Goal: Task Accomplishment & Management: Use online tool/utility

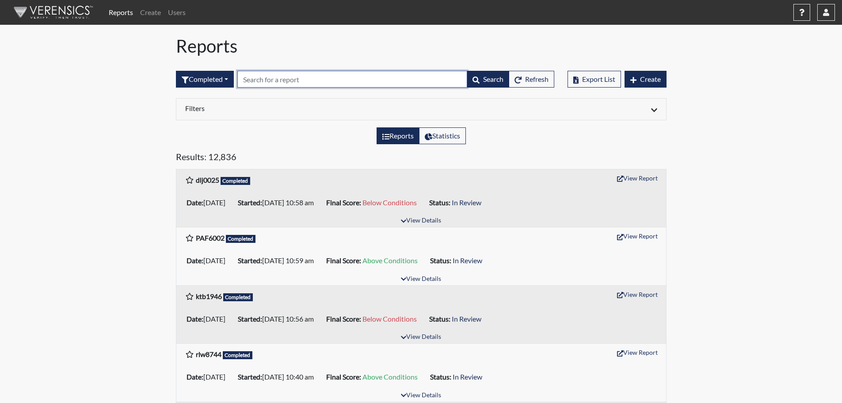
click at [357, 74] on input "text" at bounding box center [352, 79] width 230 height 17
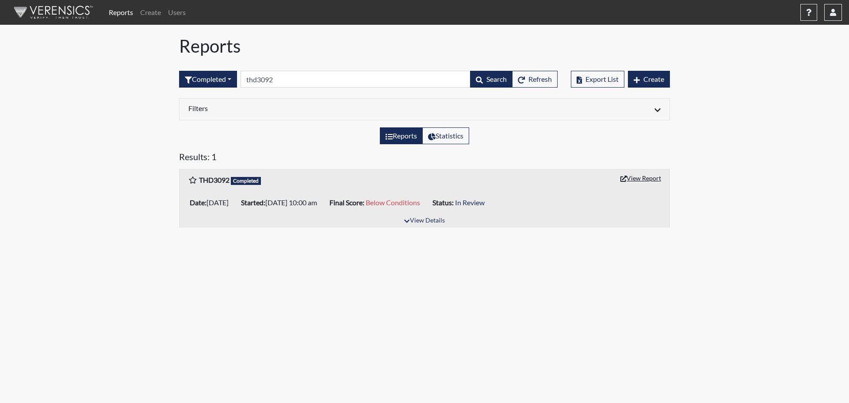
click at [648, 177] on button "View Report" at bounding box center [640, 178] width 49 height 14
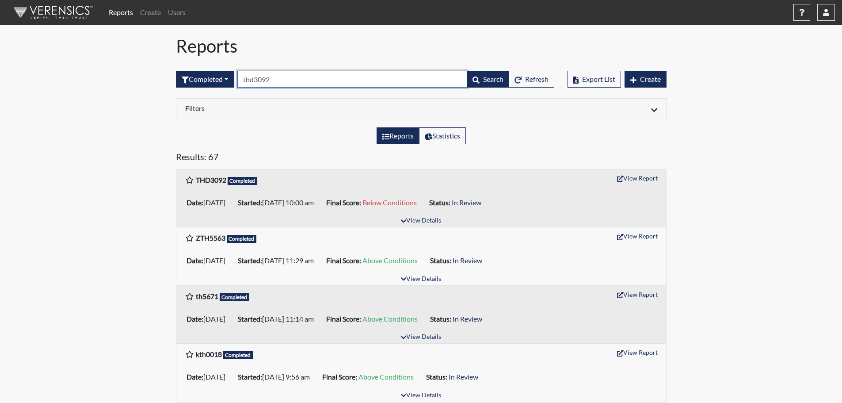
drag, startPoint x: 278, startPoint y: 76, endPoint x: 163, endPoint y: 73, distance: 115.4
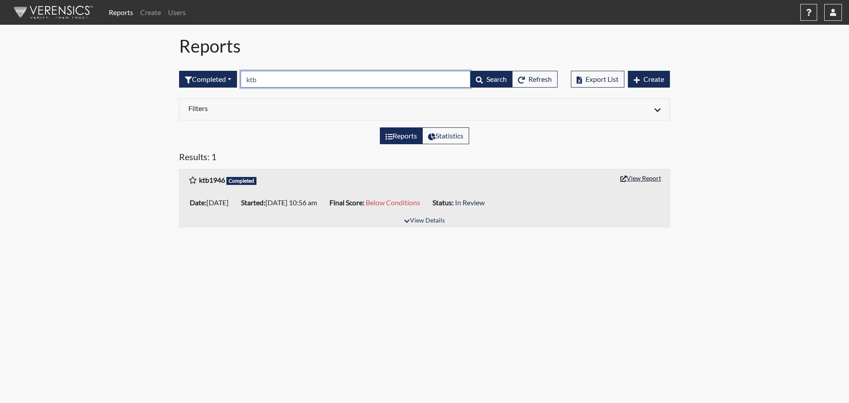
type input "ktb"
click at [648, 178] on button "View Report" at bounding box center [640, 178] width 49 height 14
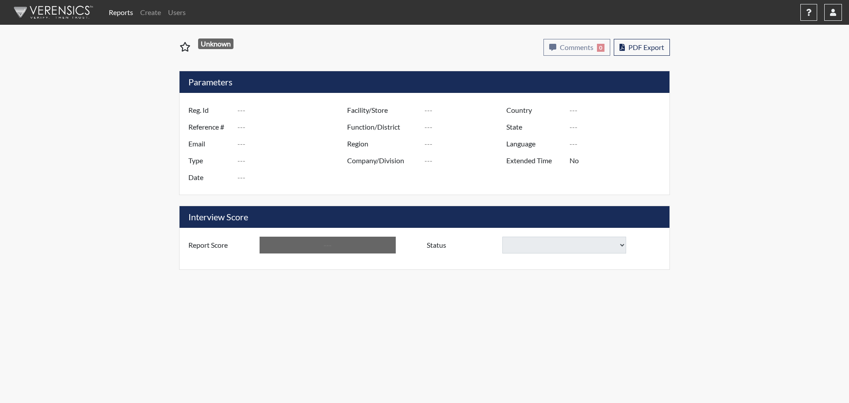
type input "THD3092"
type input "50907"
type input "---"
type input "Corrections Pre-Employment"
type input "Aug 25, 2025"
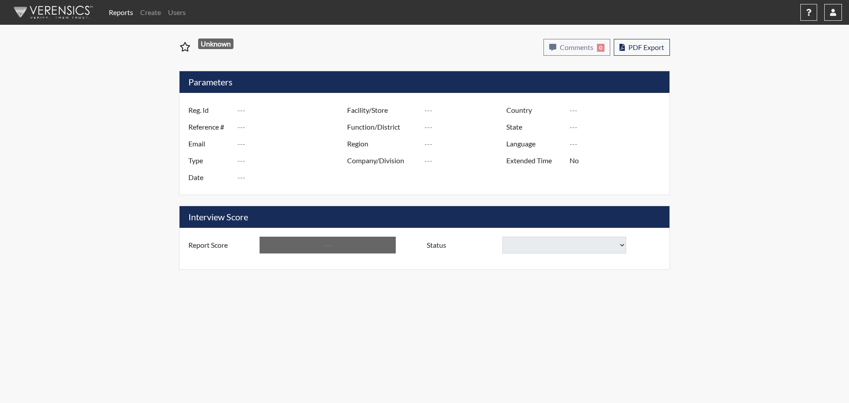
type input "[PERSON_NAME]"
type input "[GEOGRAPHIC_DATA]"
type input "[US_STATE]"
type input "English"
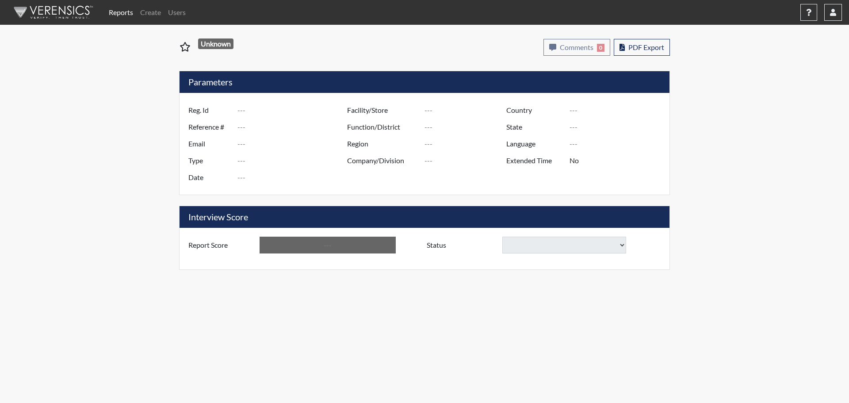
type input "Below Conditions"
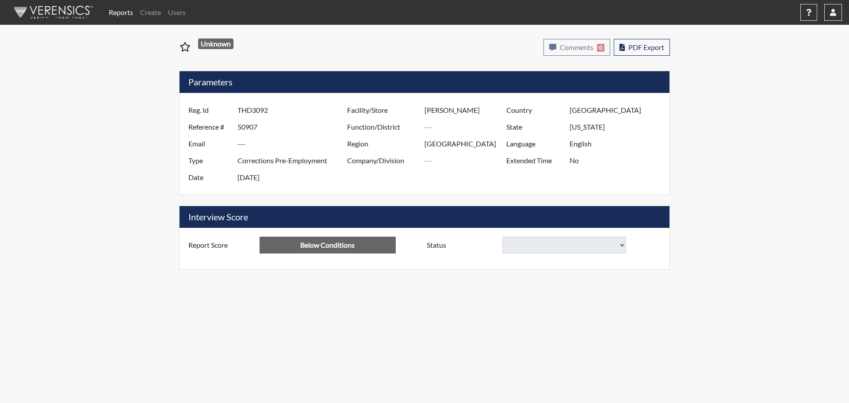
select select
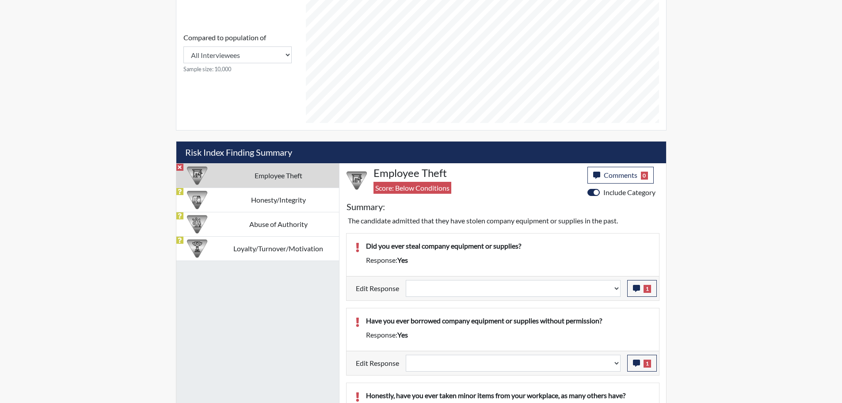
scroll to position [398, 0]
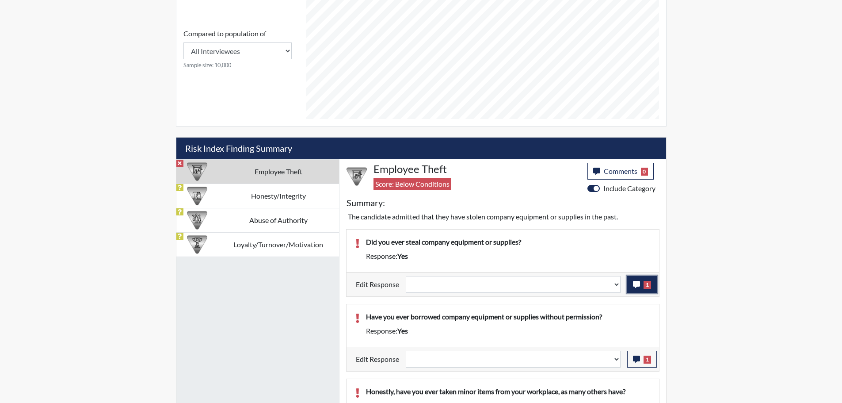
click at [636, 287] on icon "button" at bounding box center [636, 284] width 7 height 7
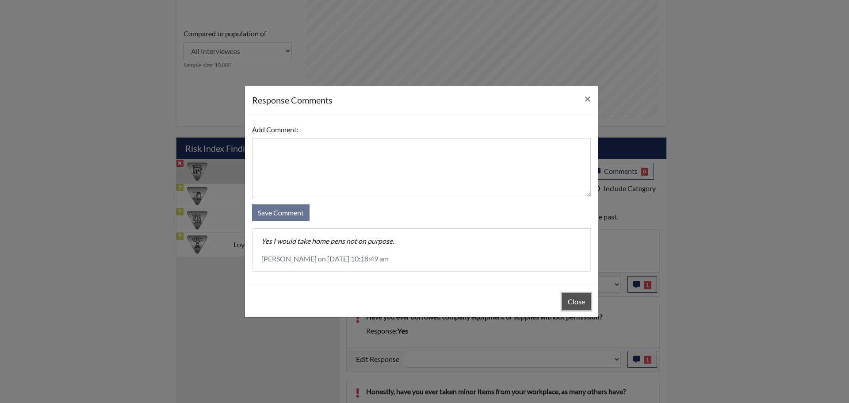
click at [570, 303] on button "Close" at bounding box center [576, 301] width 29 height 17
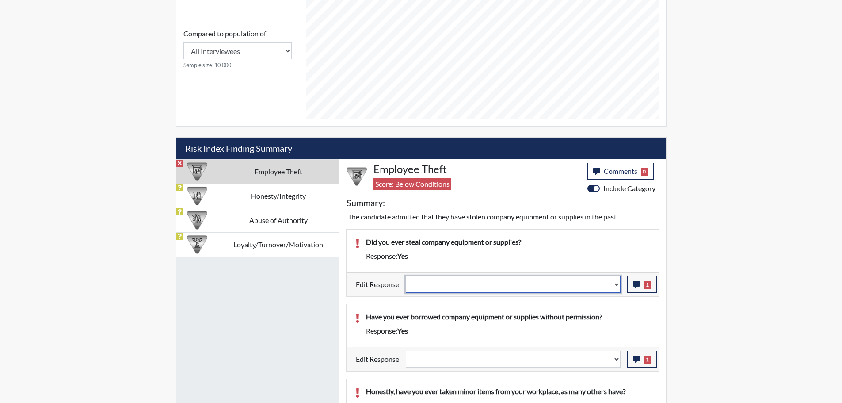
click at [614, 285] on select "Question is not relevant. Results will be updated. Reasonable explanation provi…" at bounding box center [513, 284] width 215 height 17
select select "reasonable-explanation-provided"
click at [406, 276] on select "Question is not relevant. Results will be updated. Reasonable explanation provi…" at bounding box center [513, 284] width 215 height 17
select select
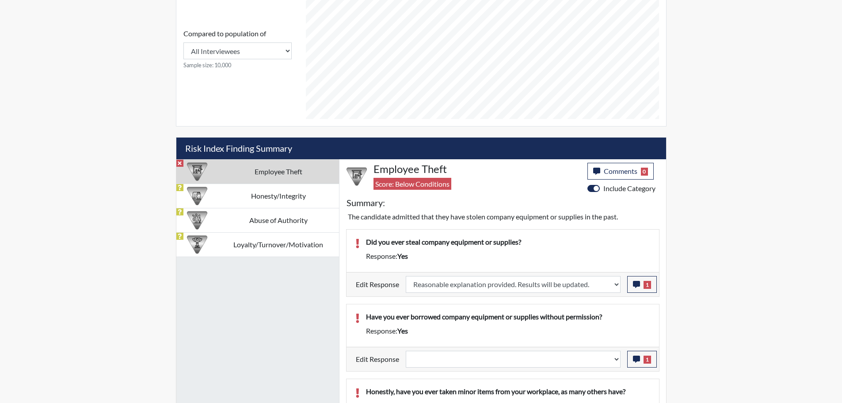
select select
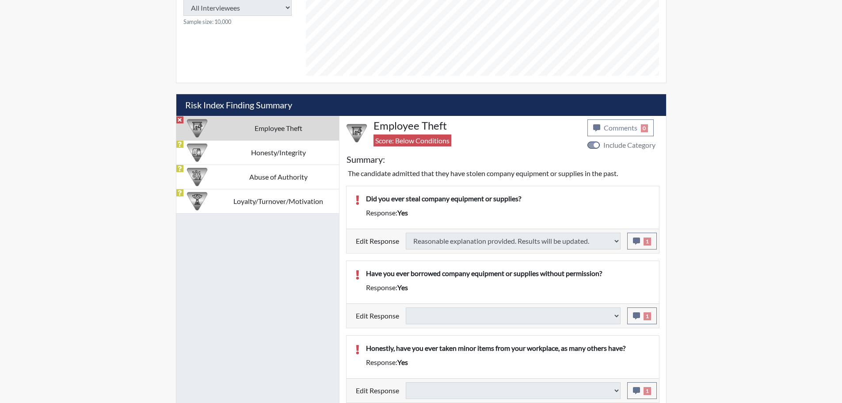
scroll to position [442, 0]
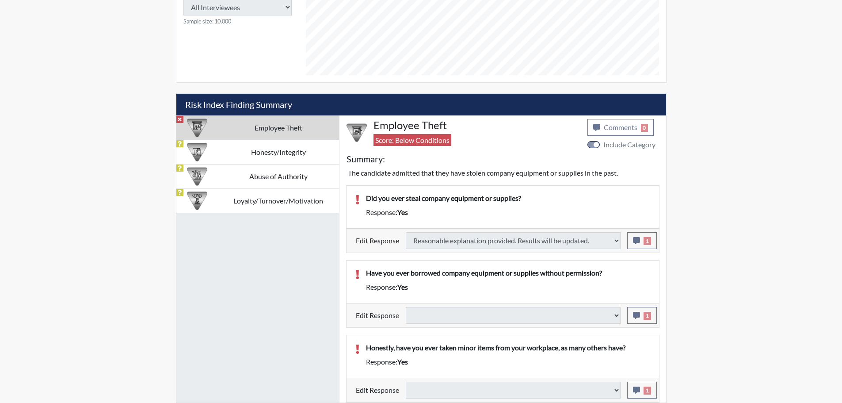
type input "Above Conditions"
select select
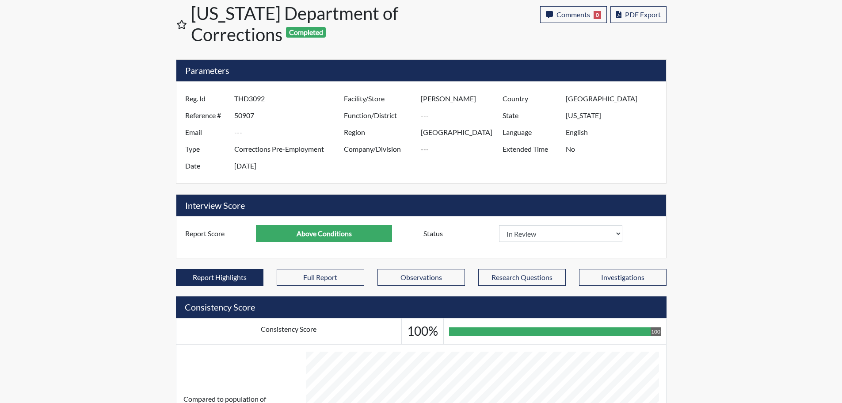
scroll to position [0, 0]
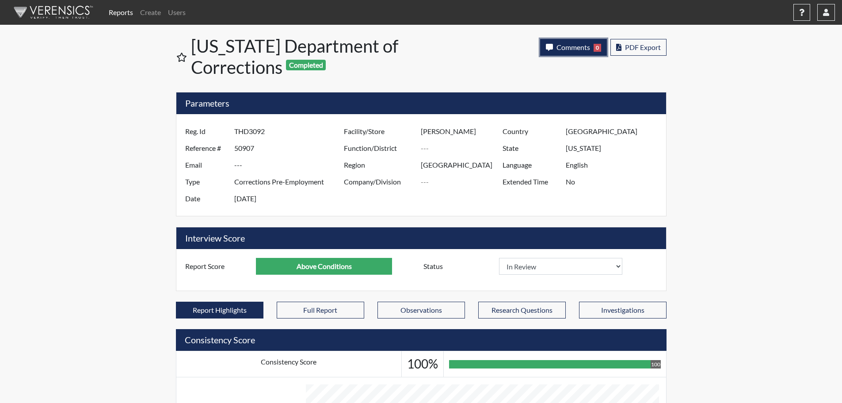
click at [574, 48] on span "Comments" at bounding box center [574, 47] width 34 height 8
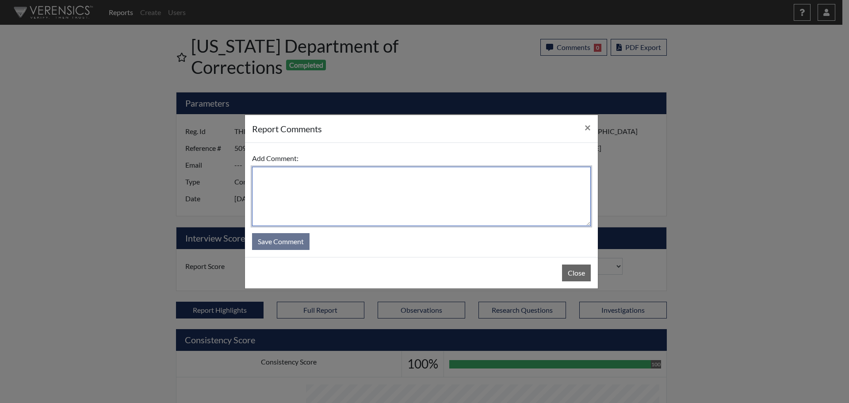
click at [444, 194] on textarea at bounding box center [421, 196] width 339 height 59
type textarea "SL 8/25/25"
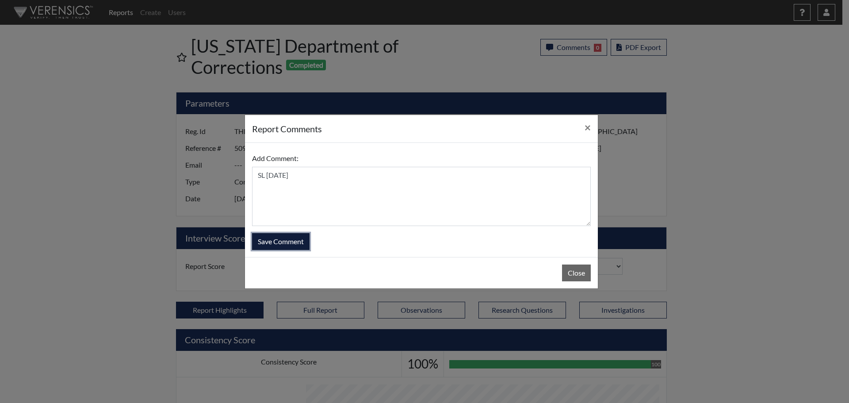
click at [271, 241] on button "Save Comment" at bounding box center [280, 241] width 57 height 17
select select
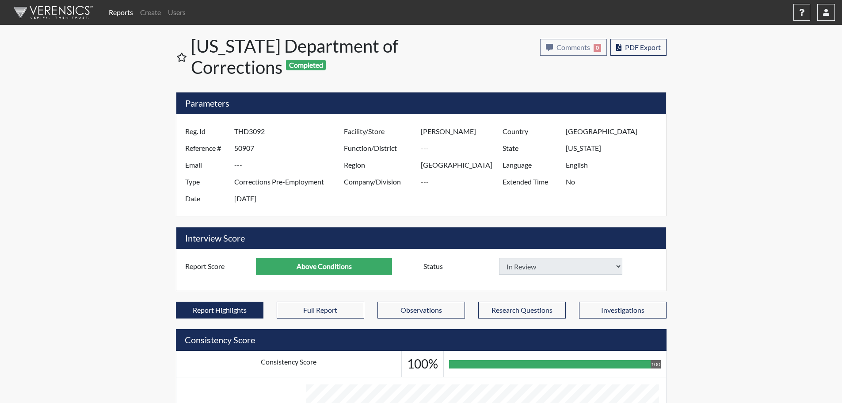
select select
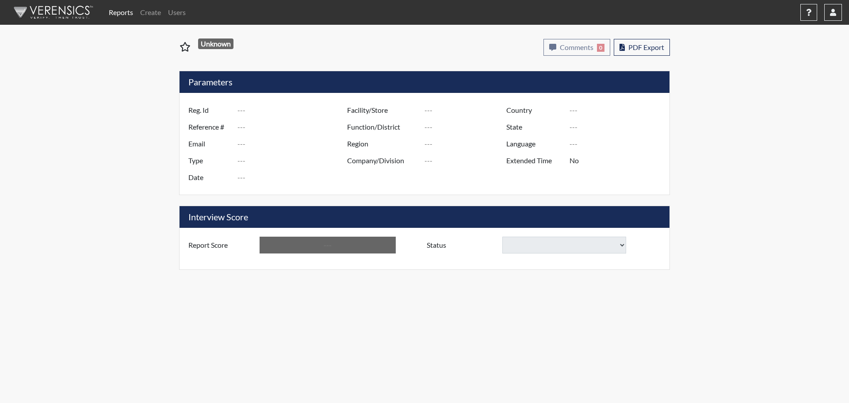
type input "ktb1946"
type input "50912"
type input "---"
type input "Corrections Pre-Employment"
type input "Aug 25, 2025"
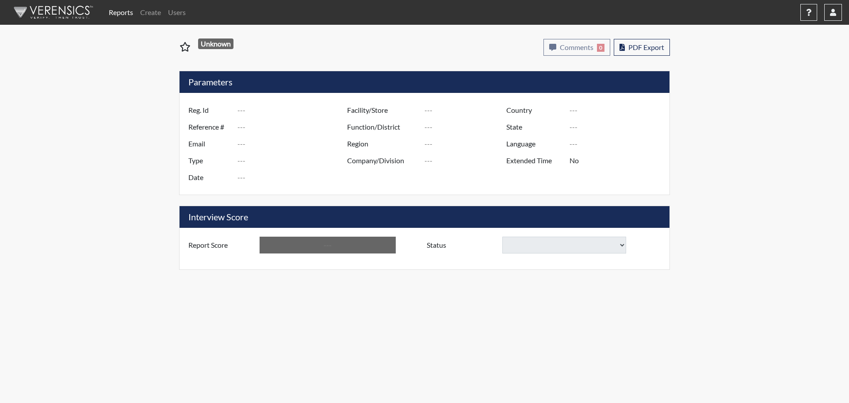
type input "[PERSON_NAME]"
type input "[GEOGRAPHIC_DATA]"
type input "[US_STATE]"
type input "English"
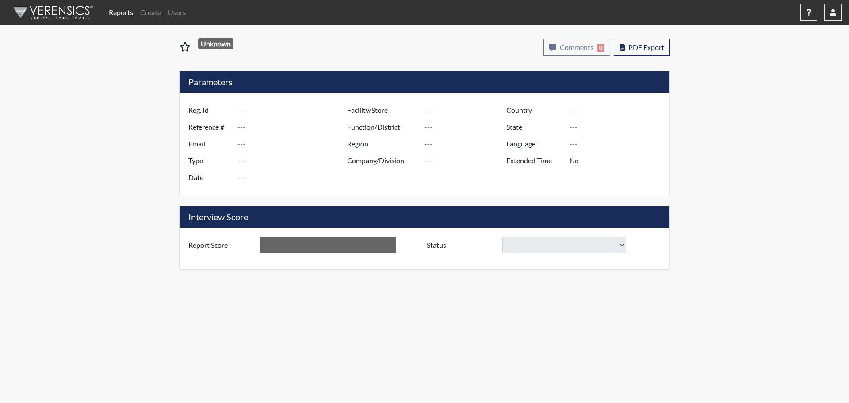
type input "Below Conditions"
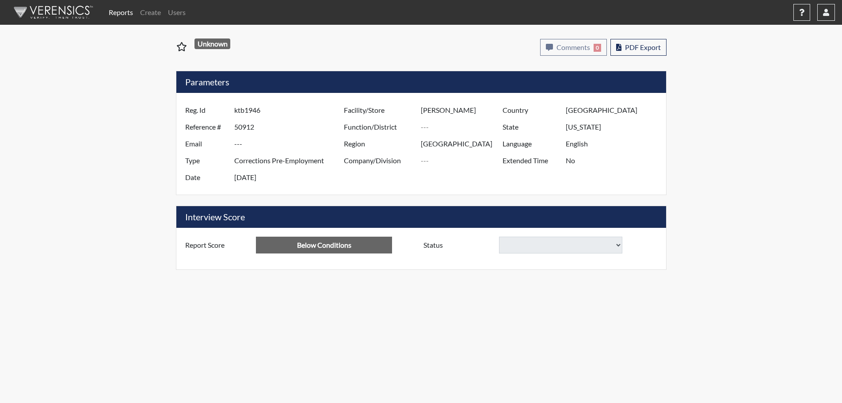
select select
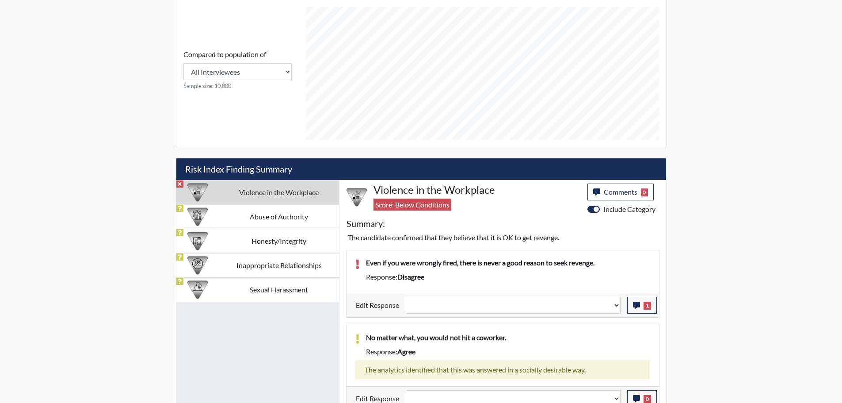
scroll to position [386, 0]
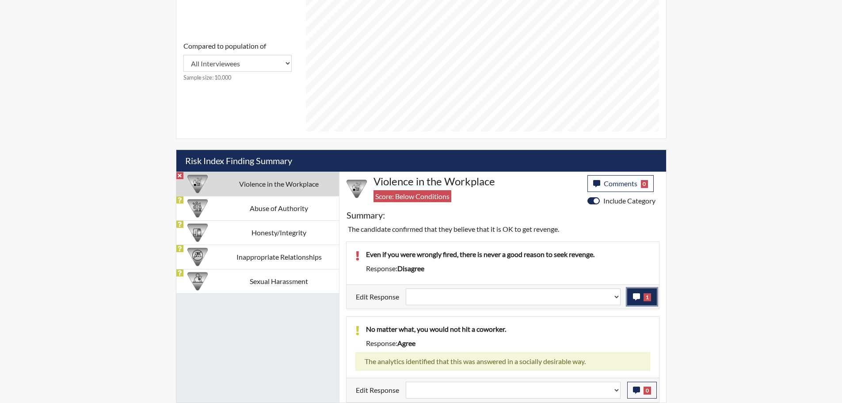
click at [632, 292] on button "1" at bounding box center [642, 296] width 30 height 17
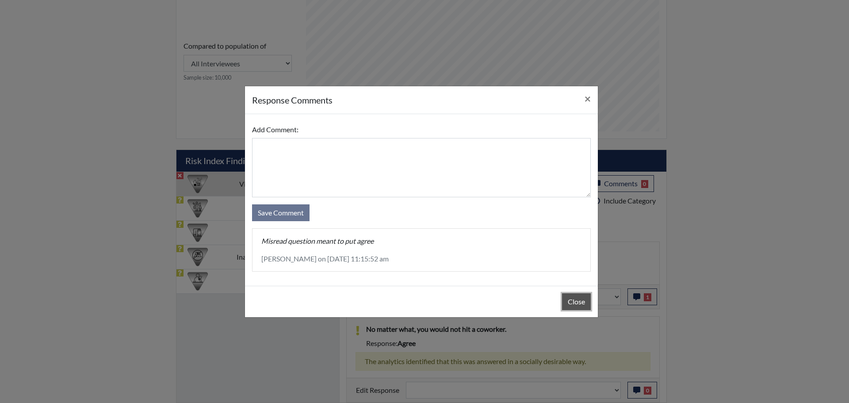
click at [581, 302] on button "Close" at bounding box center [576, 301] width 29 height 17
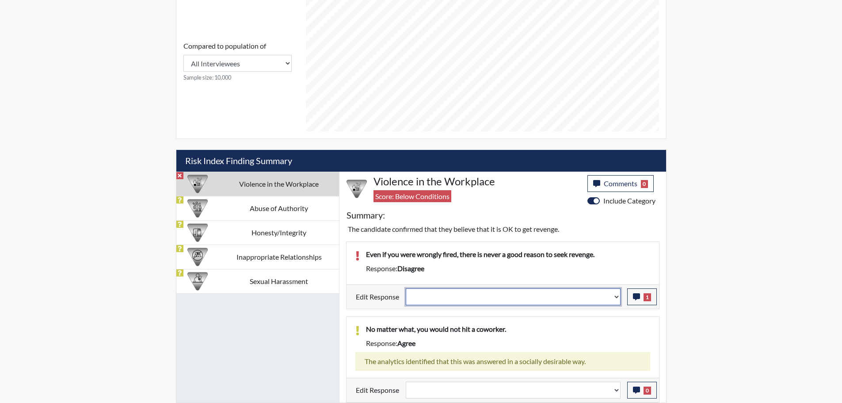
click at [617, 295] on select "Question is not relevant. Results will be updated. Reasonable explanation provi…" at bounding box center [513, 296] width 215 height 17
select select "reasonable-explanation-provided"
click at [406, 288] on select "Question is not relevant. Results will be updated. Reasonable explanation provi…" at bounding box center [513, 296] width 215 height 17
select select
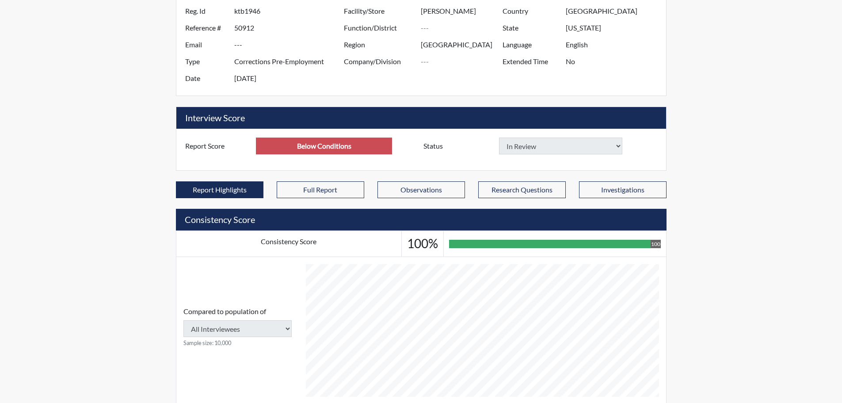
type input "Above Conditions"
select select
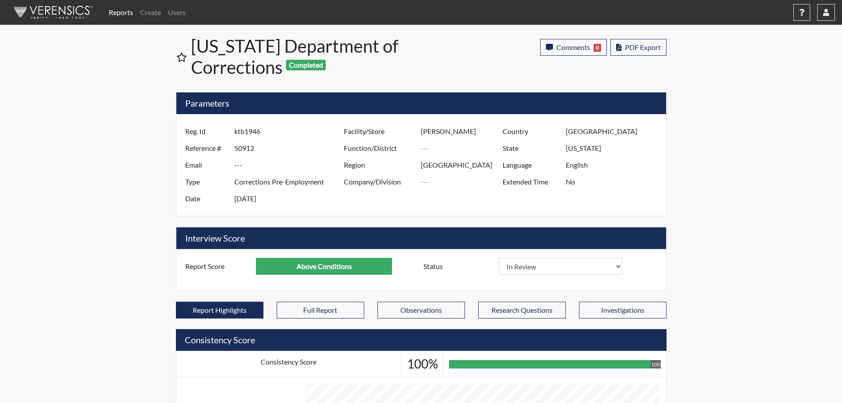
scroll to position [147, 367]
click at [577, 53] on button "Comments 0" at bounding box center [573, 47] width 67 height 17
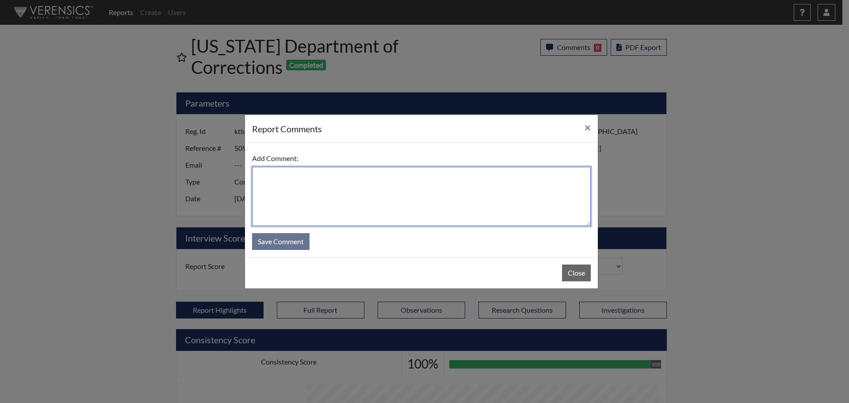
drag, startPoint x: 341, startPoint y: 192, endPoint x: 422, endPoint y: 184, distance: 80.9
click at [341, 193] on textarea at bounding box center [421, 196] width 339 height 59
type textarea "SL 8/25/25"
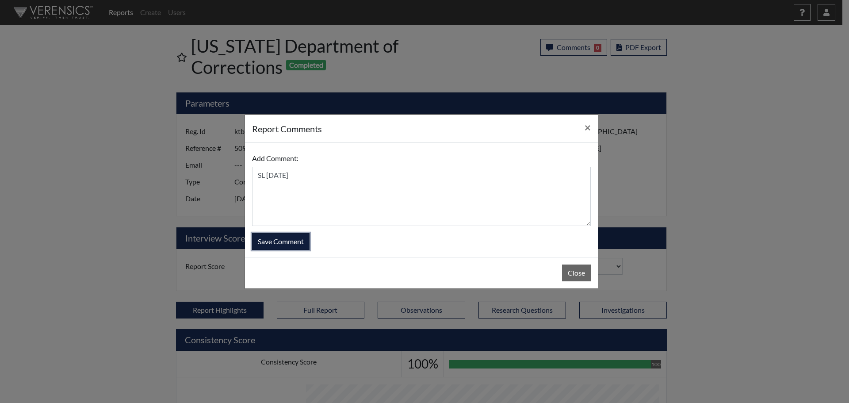
click at [297, 242] on button "Save Comment" at bounding box center [280, 241] width 57 height 17
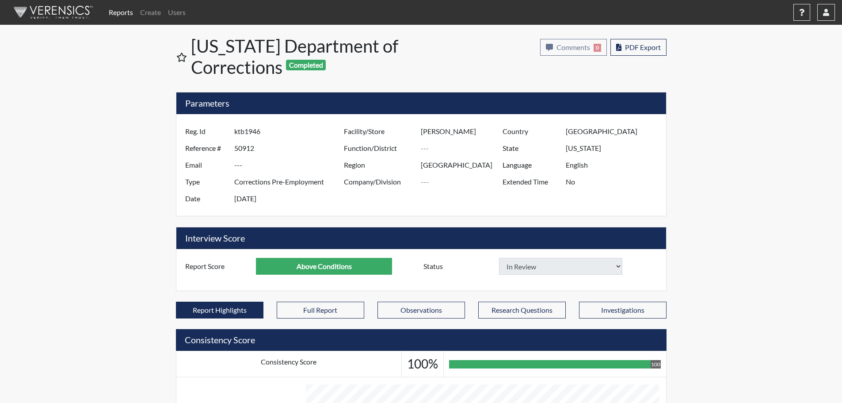
select select
